Goal: Navigation & Orientation: Find specific page/section

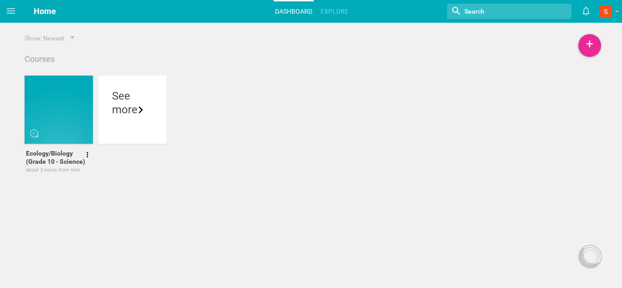
click at [36, 114] on div at bounding box center [59, 110] width 68 height 68
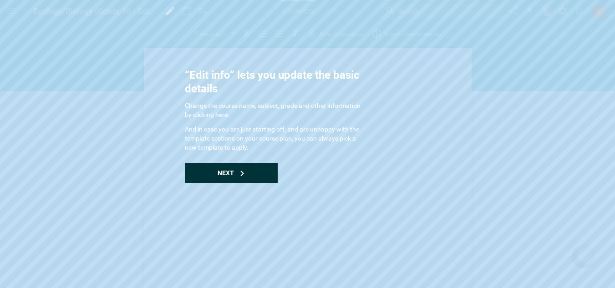
click at [229, 166] on div "Next" at bounding box center [231, 173] width 93 height 20
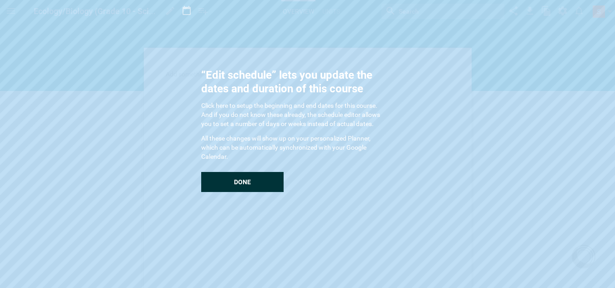
click at [229, 166] on div "“Edit schedule” lets you update the dates and duration of this course Click her…" at bounding box center [292, 130] width 182 height 124
click at [230, 175] on div "Done" at bounding box center [242, 182] width 82 height 20
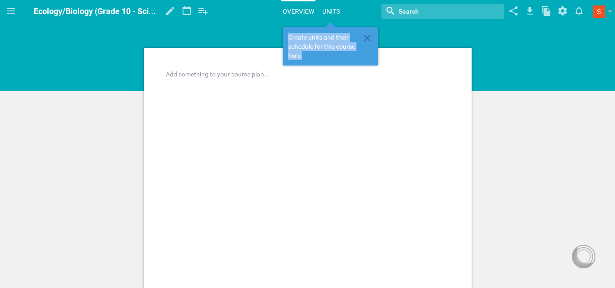
click at [327, 13] on link "Units" at bounding box center [331, 11] width 20 height 20
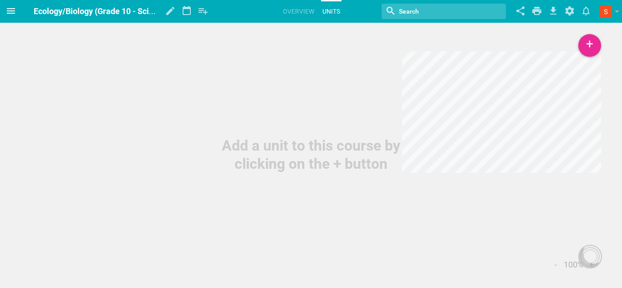
click at [15, 16] on span at bounding box center [11, 11] width 22 height 22
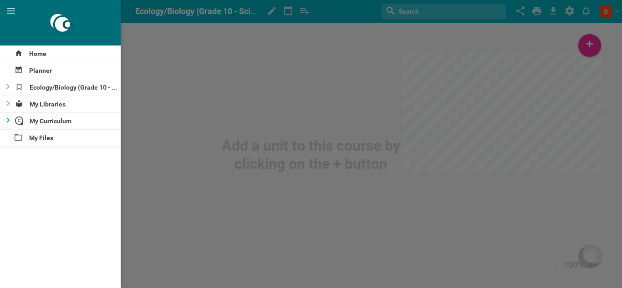
click at [5, 120] on div at bounding box center [5, 121] width 11 height 16
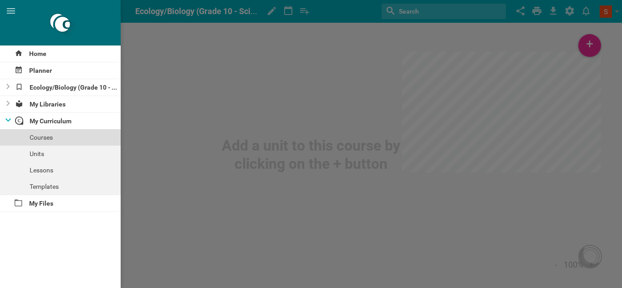
click at [47, 138] on div "Courses" at bounding box center [60, 137] width 121 height 16
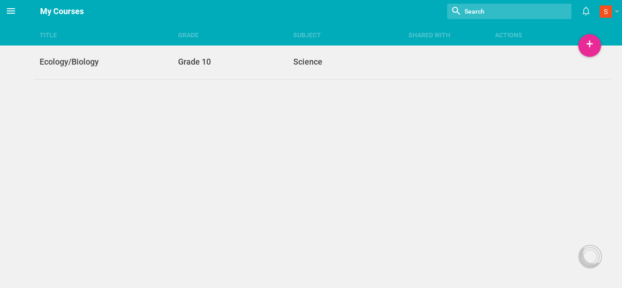
click at [12, 10] on icon at bounding box center [10, 10] width 11 height 11
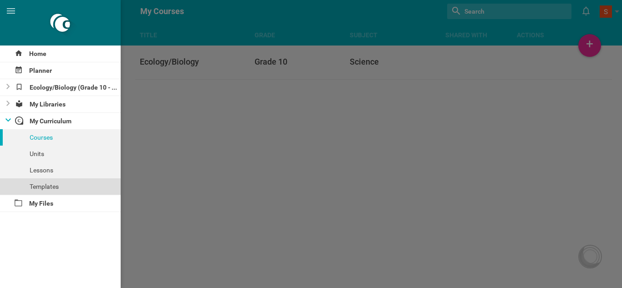
click at [67, 190] on div "Templates" at bounding box center [60, 187] width 121 height 16
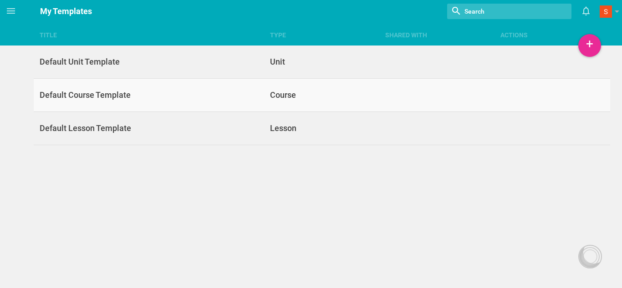
click at [82, 104] on link "Default Course Template Course" at bounding box center [322, 95] width 576 height 33
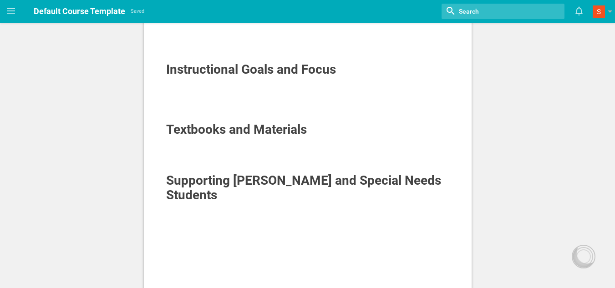
scroll to position [237, 0]
